Goal: Task Accomplishment & Management: Complete application form

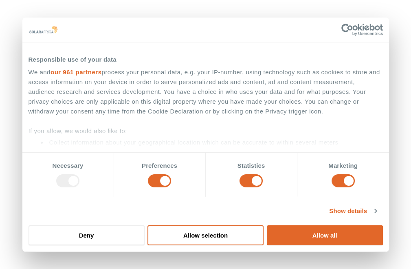
drag, startPoint x: 304, startPoint y: 236, endPoint x: 251, endPoint y: 194, distance: 67.7
click at [304, 236] on button "Allow all" at bounding box center [325, 235] width 116 height 20
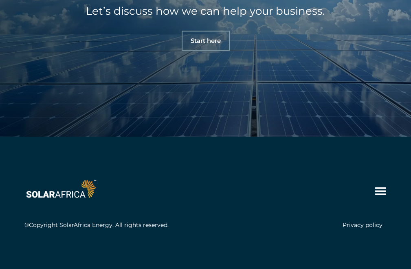
scroll to position [2678, 0]
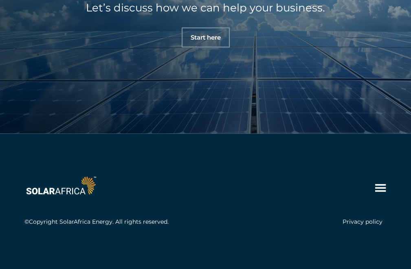
click at [382, 189] on icon at bounding box center [380, 187] width 11 height 8
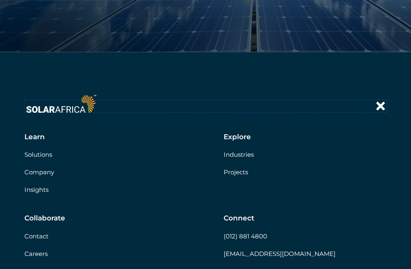
scroll to position [2800, 0]
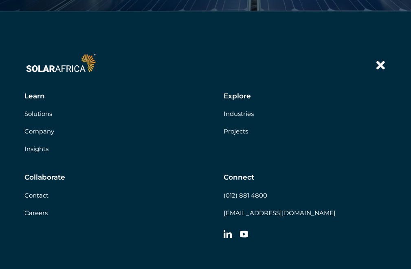
click at [44, 195] on link "Contact" at bounding box center [36, 195] width 24 height 8
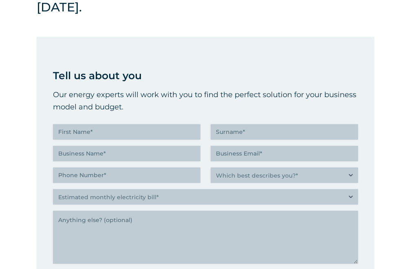
scroll to position [326, 0]
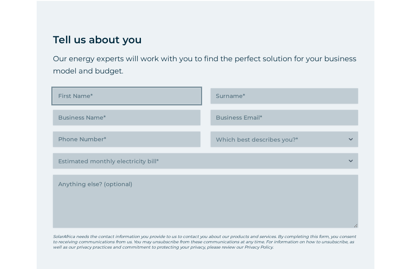
click at [145, 94] on input "First Name (Required)" at bounding box center [127, 95] width 148 height 15
click at [140, 95] on input "First Name (Required)" at bounding box center [127, 95] width 148 height 15
paste input "Mary Susan"
drag, startPoint x: 104, startPoint y: 99, endPoint x: 96, endPoint y: 101, distance: 8.4
click at [75, 95] on input "Mary Susan" at bounding box center [127, 95] width 148 height 15
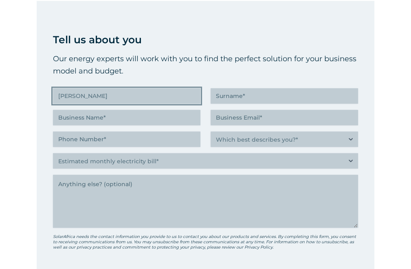
type input "Mary"
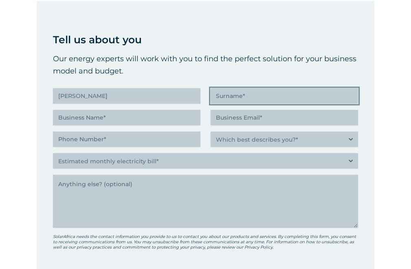
click at [217, 99] on input "Surname (Required)" at bounding box center [285, 95] width 148 height 15
paste input "Susan"
type input "Susan"
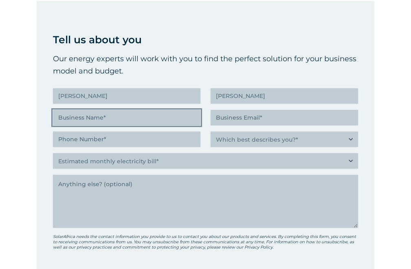
click at [150, 113] on input "Business Name (Required)" at bounding box center [127, 117] width 148 height 15
type input "s"
type input "SEO"
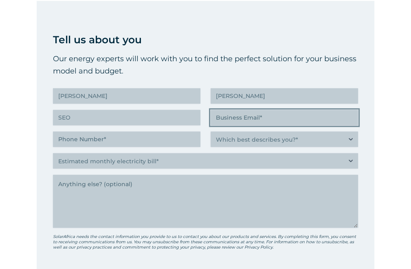
click at [253, 116] on input "Business Email (Required)" at bounding box center [285, 117] width 148 height 15
paste input "marysusanuk1@gmail.com"
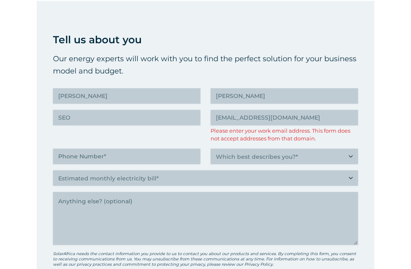
click at [159, 145] on div "Tell us about you Our energy experts will work with you to find the perfect sol…" at bounding box center [205, 170] width 305 height 278
drag, startPoint x: 317, startPoint y: 116, endPoint x: 195, endPoint y: 113, distance: 121.5
click at [195, 113] on div "Tell us about you Our energy experts will work with you to find the perfect sol…" at bounding box center [205, 170] width 305 height 278
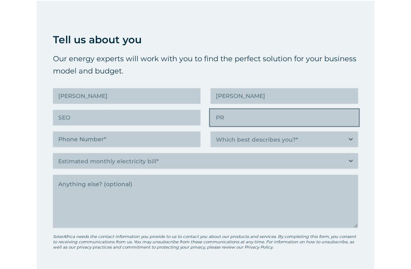
type input "P"
paste input "https://jphints.com/"
drag, startPoint x: 249, startPoint y: 117, endPoint x: 231, endPoint y: 116, distance: 18.4
click at [230, 116] on input "pr@https://jphints.com/" at bounding box center [285, 117] width 148 height 15
click at [284, 120] on input "pr@jphints.com/" at bounding box center [285, 117] width 148 height 15
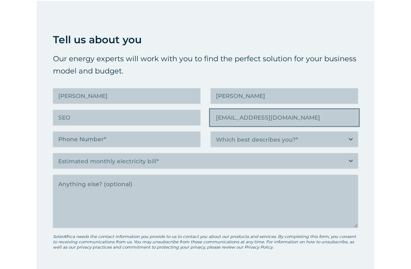
type input "pr@jphints.com"
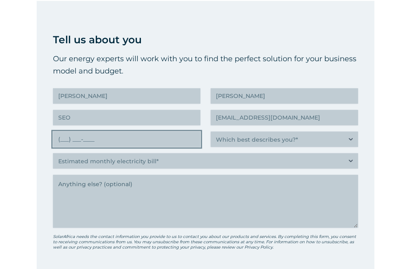
click at [140, 135] on input "(___) ___-____" at bounding box center [127, 138] width 148 height 15
click at [58, 138] on input "(___) ___-____" at bounding box center [127, 138] width 148 height 15
type input "(760) 756-7568"
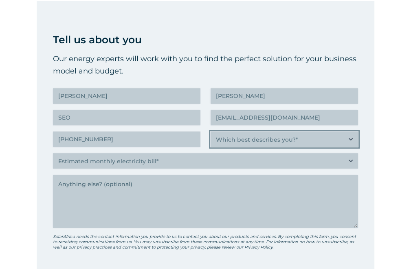
click at [256, 135] on select "Which best describes you?* Researching and identifying the best energy solution…" at bounding box center [285, 138] width 148 height 15
select select "Researching and identifying the best energy solutions on behalf of the business…"
click at [211, 131] on select "Which best describes you?* Researching and identifying the best energy solution…" at bounding box center [285, 138] width 148 height 15
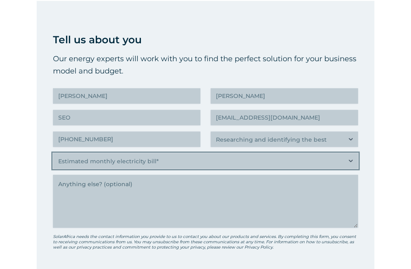
click at [145, 163] on select "Estimated monthly electricity bill* Less than R500K More than R500K" at bounding box center [205, 160] width 305 height 15
select select "Less than R500K"
click at [53, 153] on select "Estimated monthly electricity bill* Less than R500K More than R500K" at bounding box center [205, 160] width 305 height 15
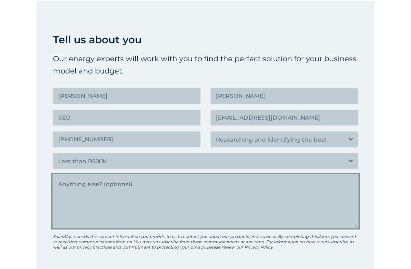
click at [146, 204] on textarea "Anything else" at bounding box center [205, 200] width 305 height 53
click at [140, 212] on textarea "Anything else" at bounding box center [205, 200] width 305 height 53
paste textarea "Hi! I Am Providing Premium Guest Posting Sites 1) msn. com DA= 94 PA= 65 SEMrus…"
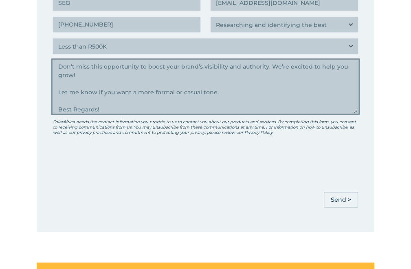
scroll to position [448, 0]
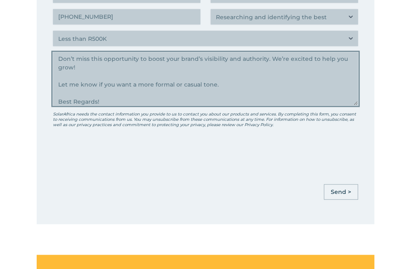
type textarea "Hi! I Am Providing Premium Guest Posting Sites 1) msn. com DA= 94 PA= 65 SEMrus…"
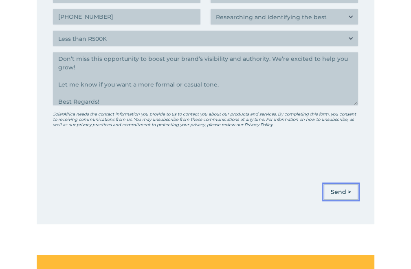
click at [346, 192] on input "Send >" at bounding box center [341, 191] width 34 height 15
